Goal: Task Accomplishment & Management: Manage account settings

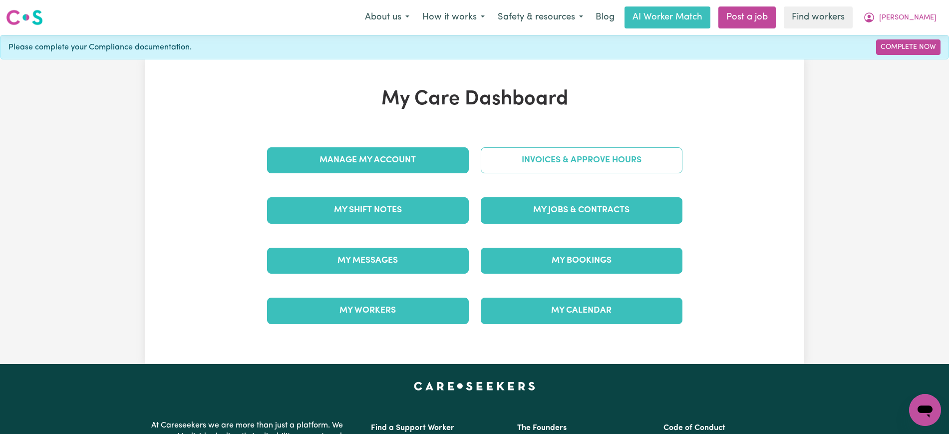
click at [506, 163] on link "Invoices & Approve Hours" at bounding box center [582, 160] width 202 height 26
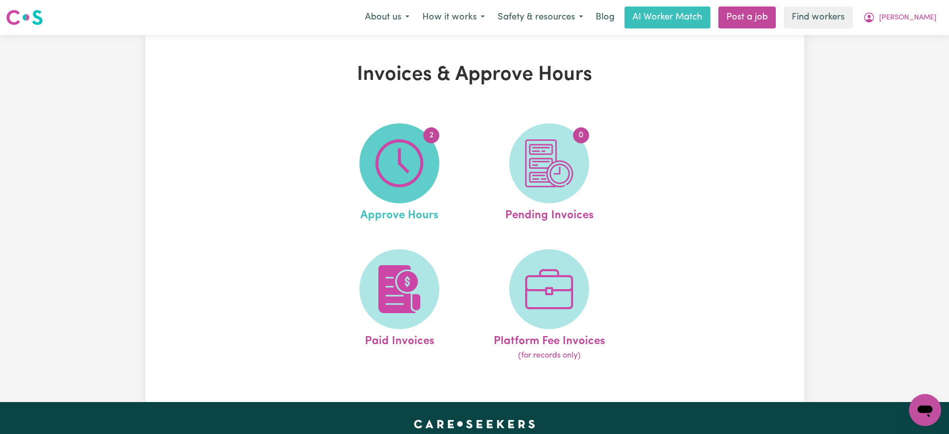
click at [401, 165] on img at bounding box center [399, 163] width 48 height 48
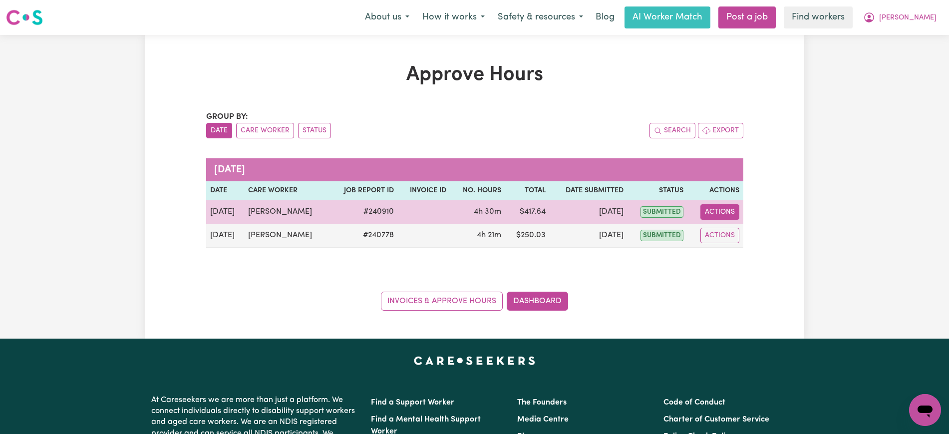
click at [707, 214] on button "Actions" at bounding box center [719, 211] width 39 height 15
drag, startPoint x: 707, startPoint y: 215, endPoint x: 724, endPoint y: 233, distance: 24.7
click at [724, 233] on link "View Job Report" at bounding box center [744, 235] width 85 height 20
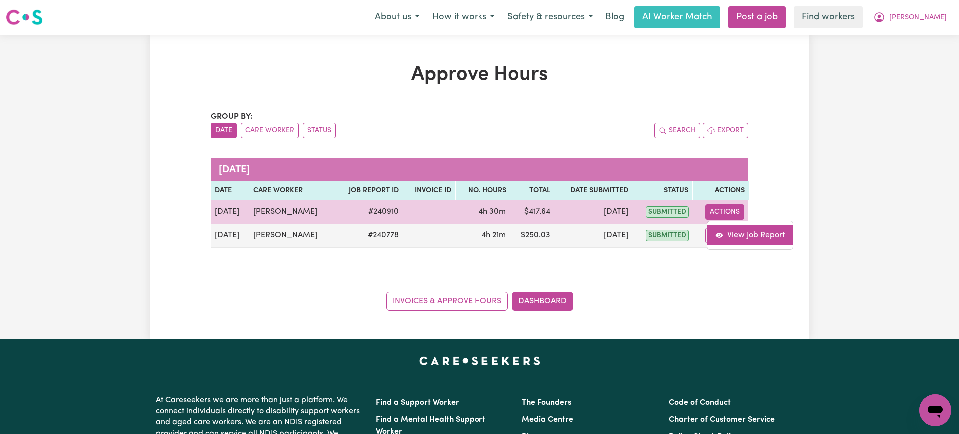
select select "pm"
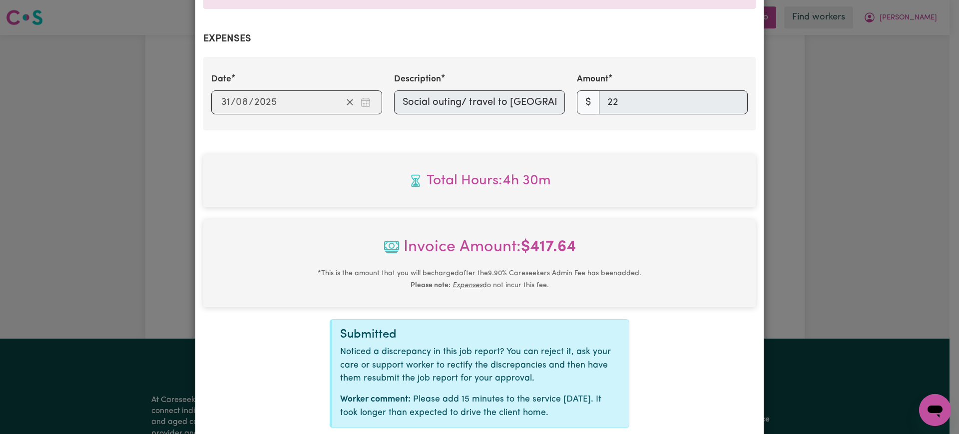
scroll to position [410, 0]
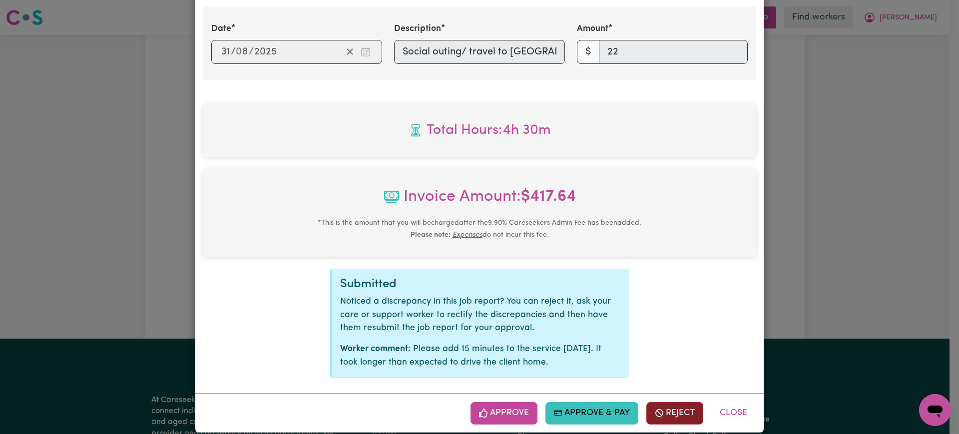
click at [650, 402] on button "Reject" at bounding box center [674, 413] width 57 height 22
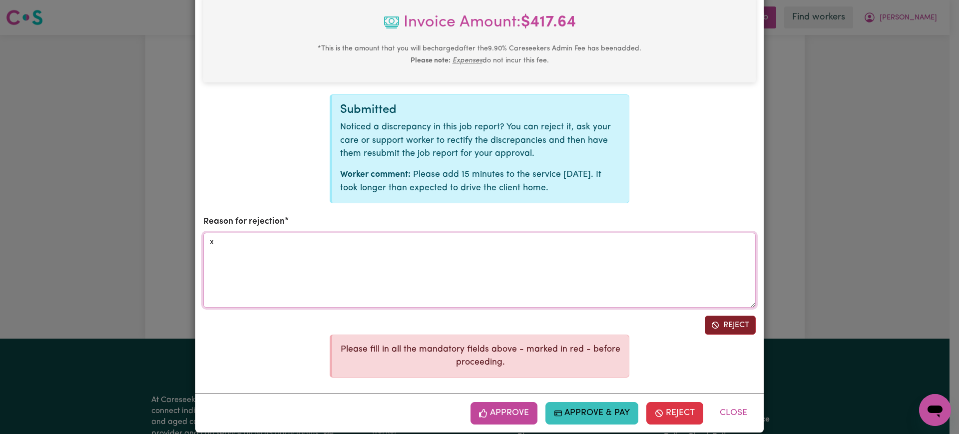
type textarea "x"
click at [738, 316] on button "Reject" at bounding box center [729, 325] width 51 height 19
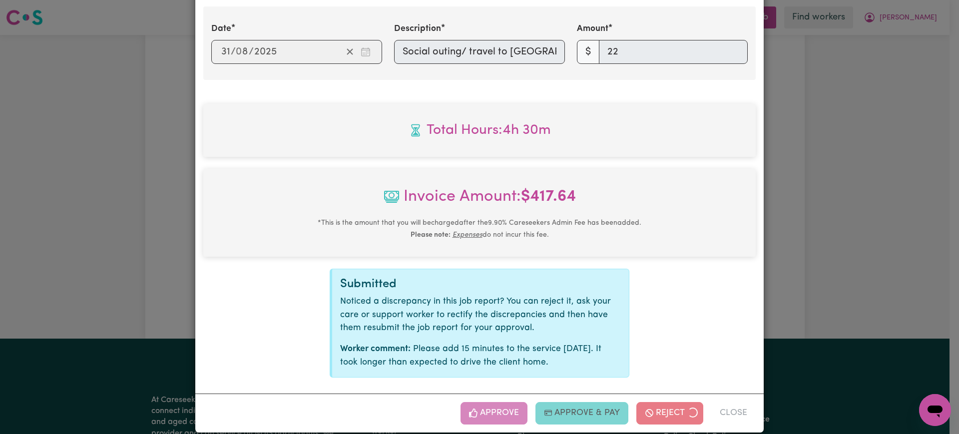
drag, startPoint x: 858, startPoint y: 212, endPoint x: 864, endPoint y: 199, distance: 14.5
click at [859, 210] on div "Job Report # 240910 - [PERSON_NAME] Summary Job report # 240910 Client name: [P…" at bounding box center [479, 217] width 959 height 434
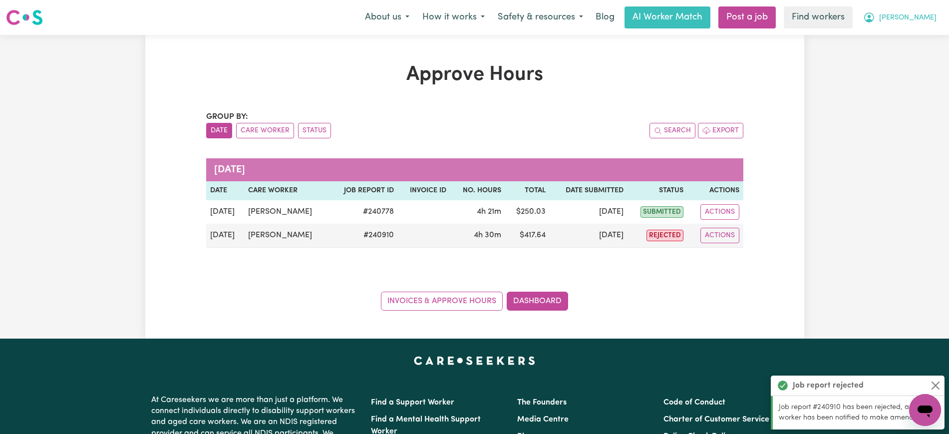
click at [929, 7] on button "[PERSON_NAME]" at bounding box center [900, 17] width 86 height 21
click at [920, 62] on link "Logout" at bounding box center [903, 57] width 79 height 19
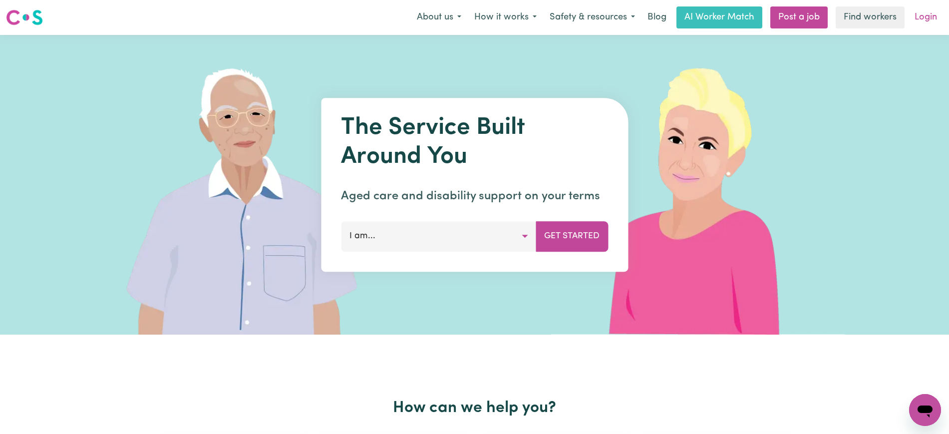
click at [932, 12] on link "Login" at bounding box center [926, 17] width 34 height 22
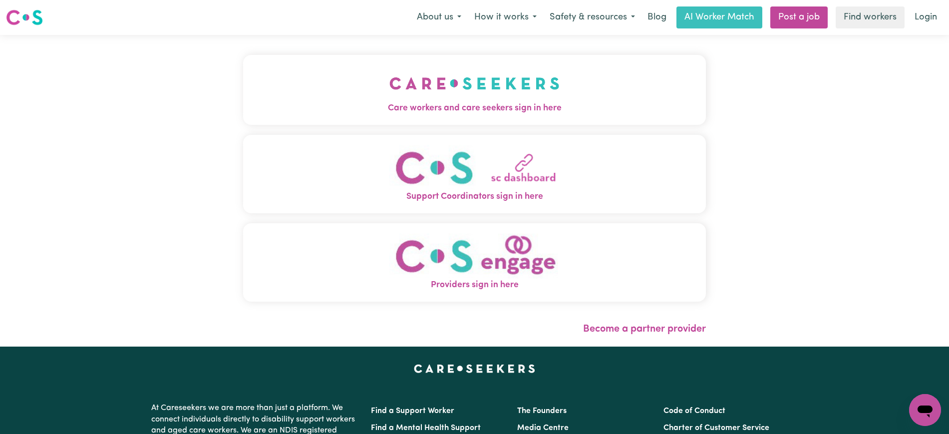
click at [492, 116] on button "Care workers and care seekers sign in here" at bounding box center [474, 90] width 463 height 70
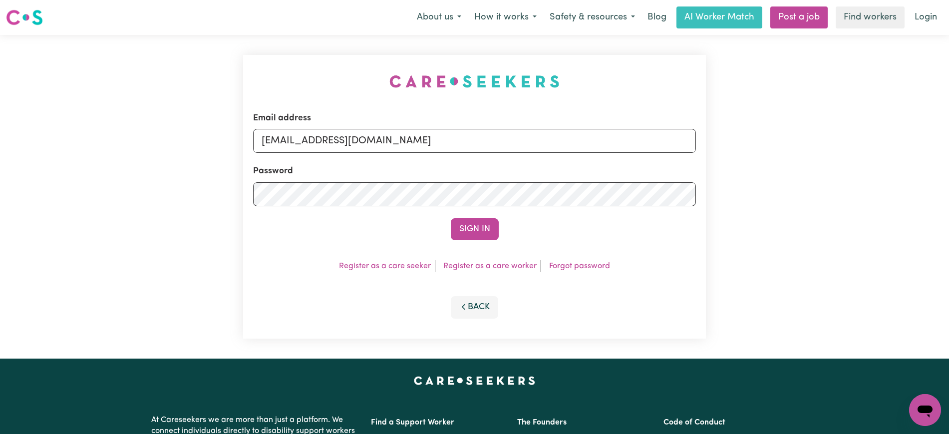
drag, startPoint x: 290, startPoint y: 72, endPoint x: 388, endPoint y: 106, distance: 103.9
click at [288, 71] on div "Email address [EMAIL_ADDRESS][DOMAIN_NAME] Password Sign In Register as a care …" at bounding box center [474, 197] width 475 height 324
drag, startPoint x: 322, startPoint y: 138, endPoint x: 924, endPoint y: 206, distance: 606.0
click at [949, 148] on html "Menu About us How it works Safety & resources Blog AI Worker Match Post a job F…" at bounding box center [474, 378] width 949 height 756
type input "SUPERUSER~[EMAIL_ADDRESS][DOMAIN_NAME]"
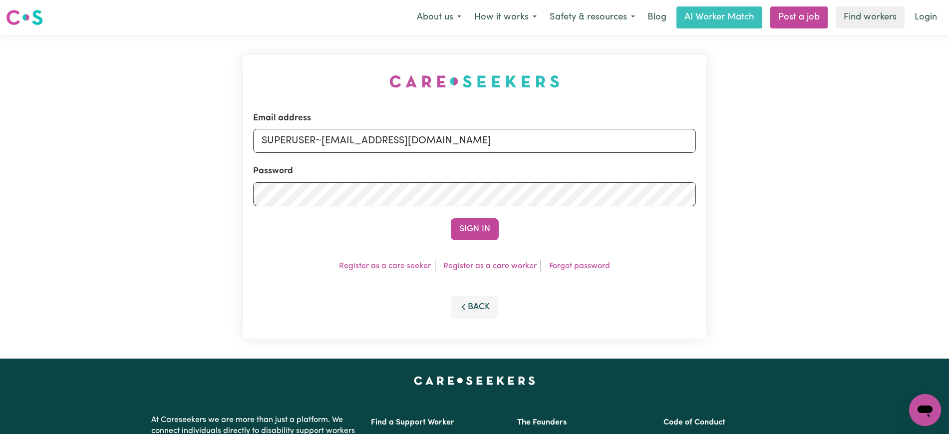
click at [451, 218] on button "Sign In" at bounding box center [475, 229] width 48 height 22
